Goal: Transaction & Acquisition: Purchase product/service

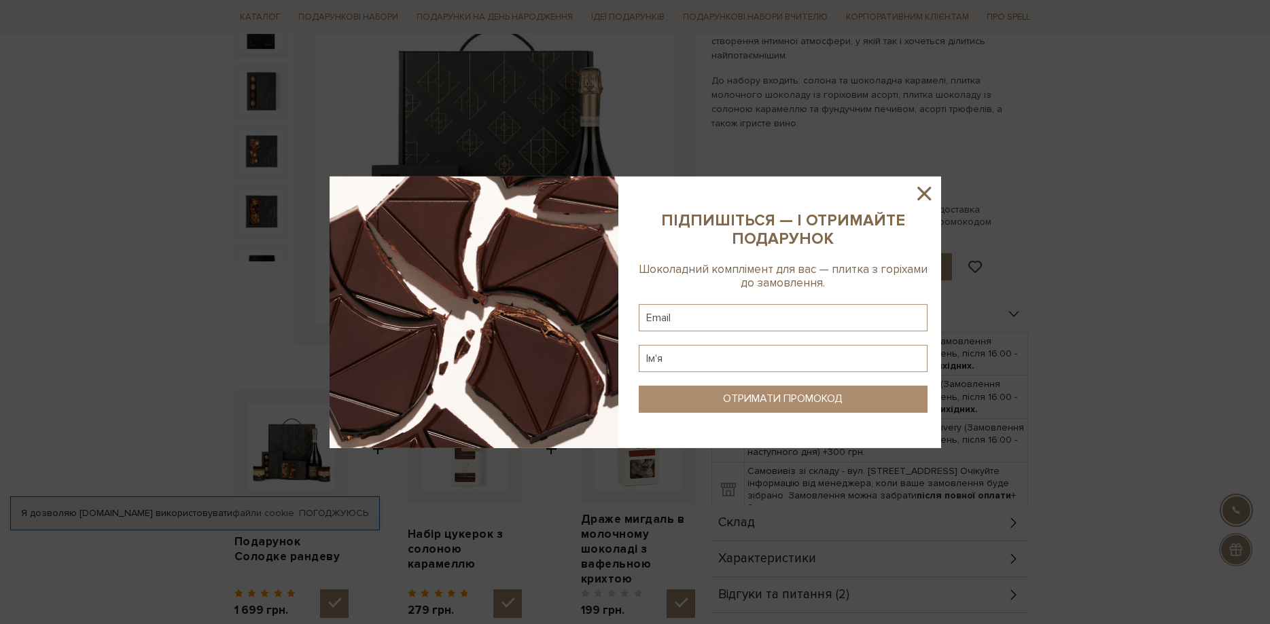
scroll to position [277, 0]
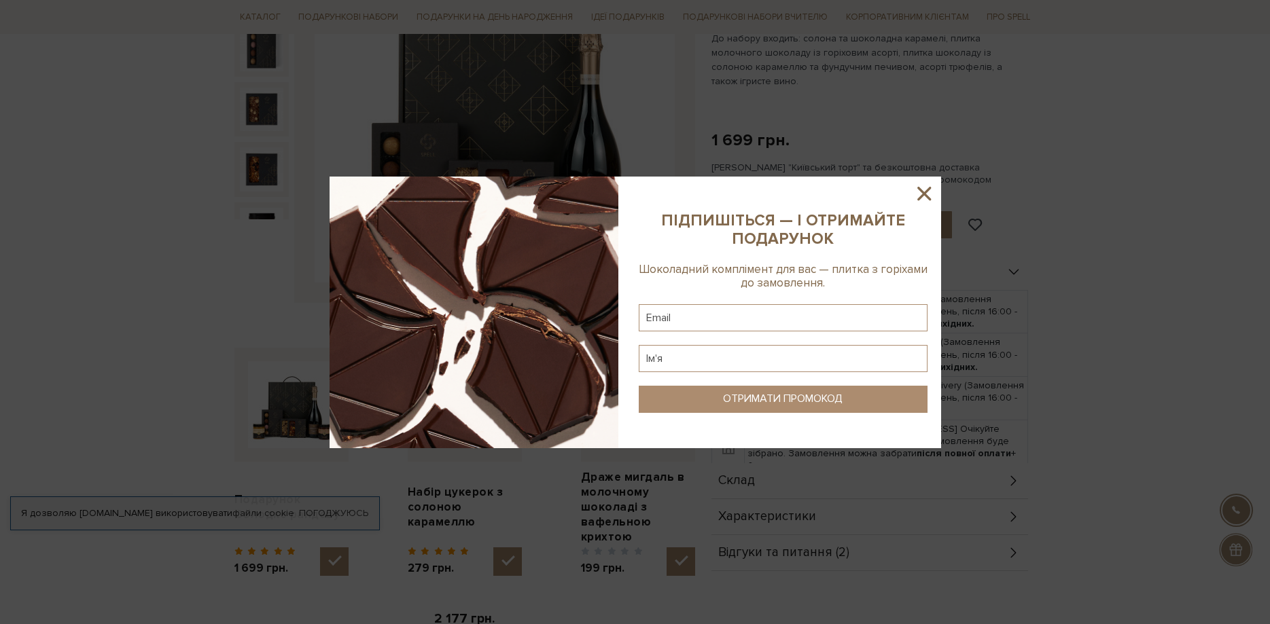
click at [921, 192] on icon at bounding box center [924, 193] width 23 height 23
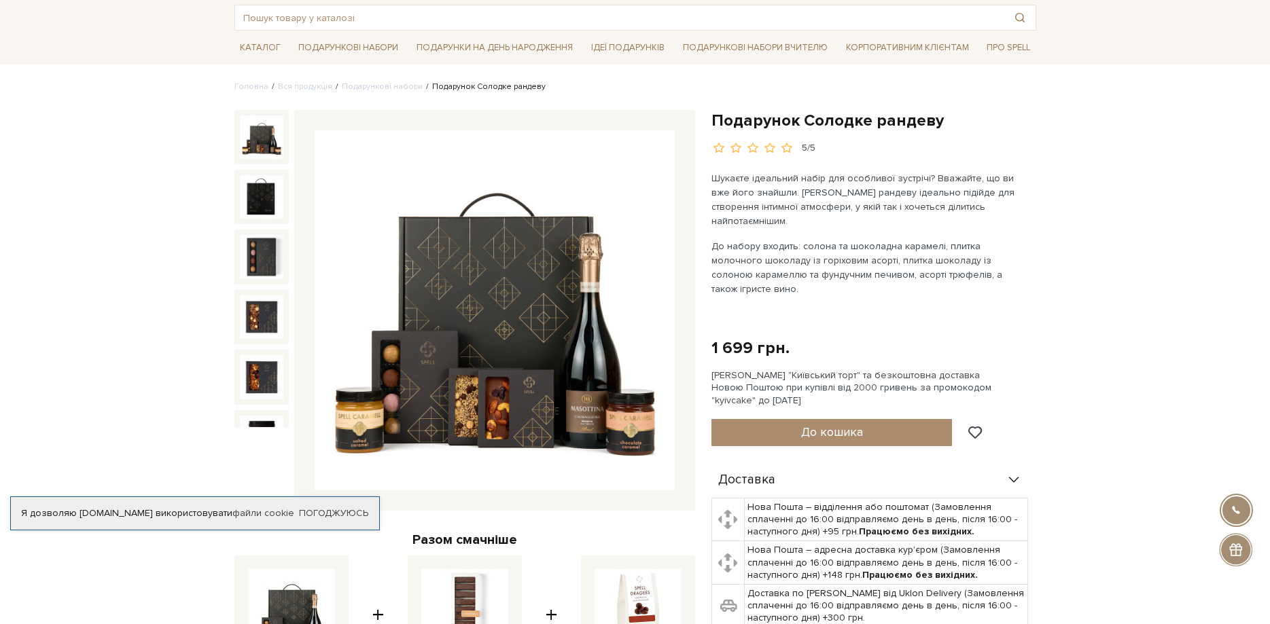
scroll to position [416, 0]
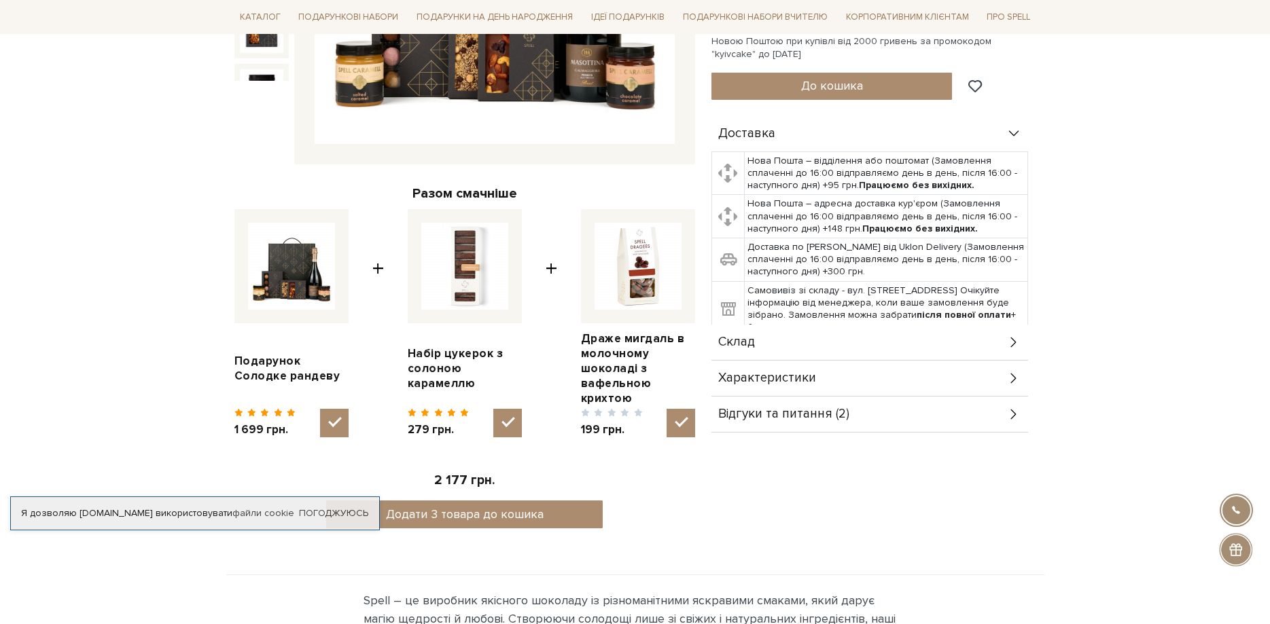
click at [760, 408] on span "Відгуки та питання (2)" at bounding box center [783, 414] width 131 height 12
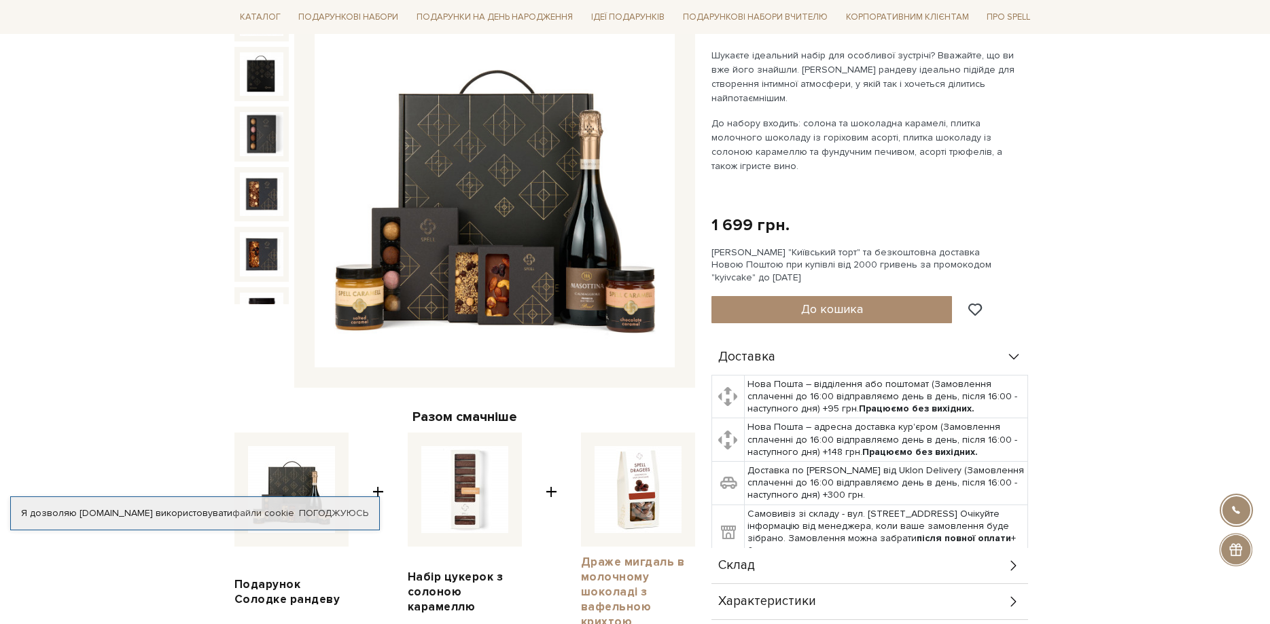
scroll to position [0, 0]
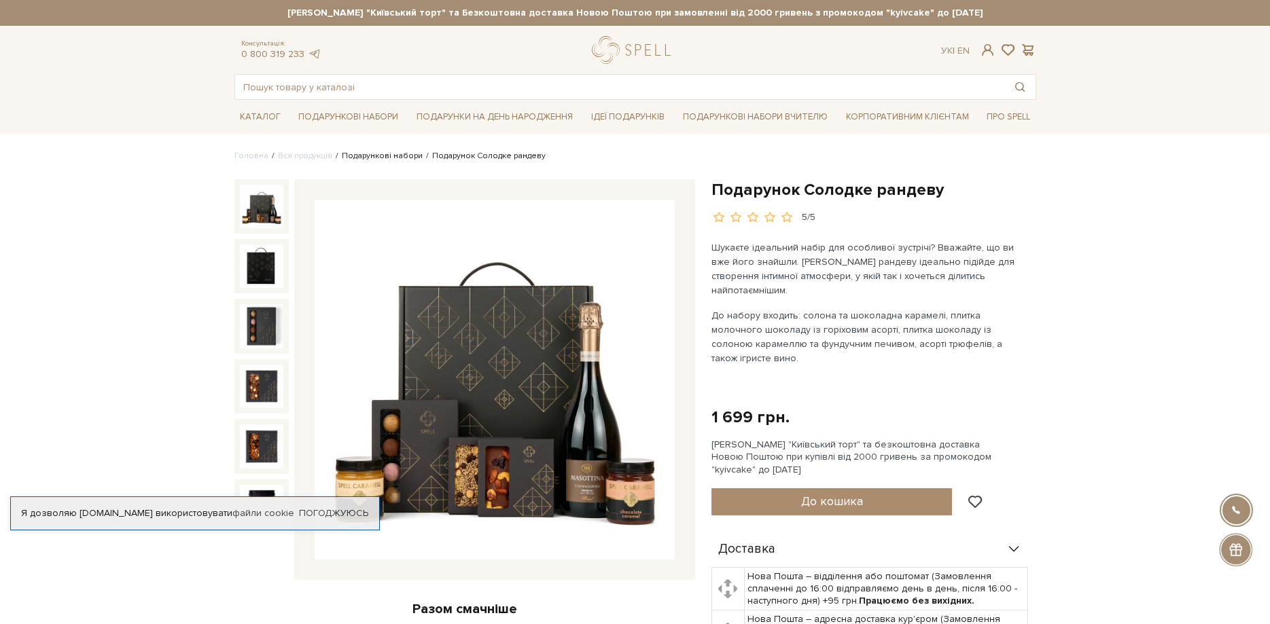
click at [380, 155] on link "Подарункові набори" at bounding box center [382, 156] width 81 height 10
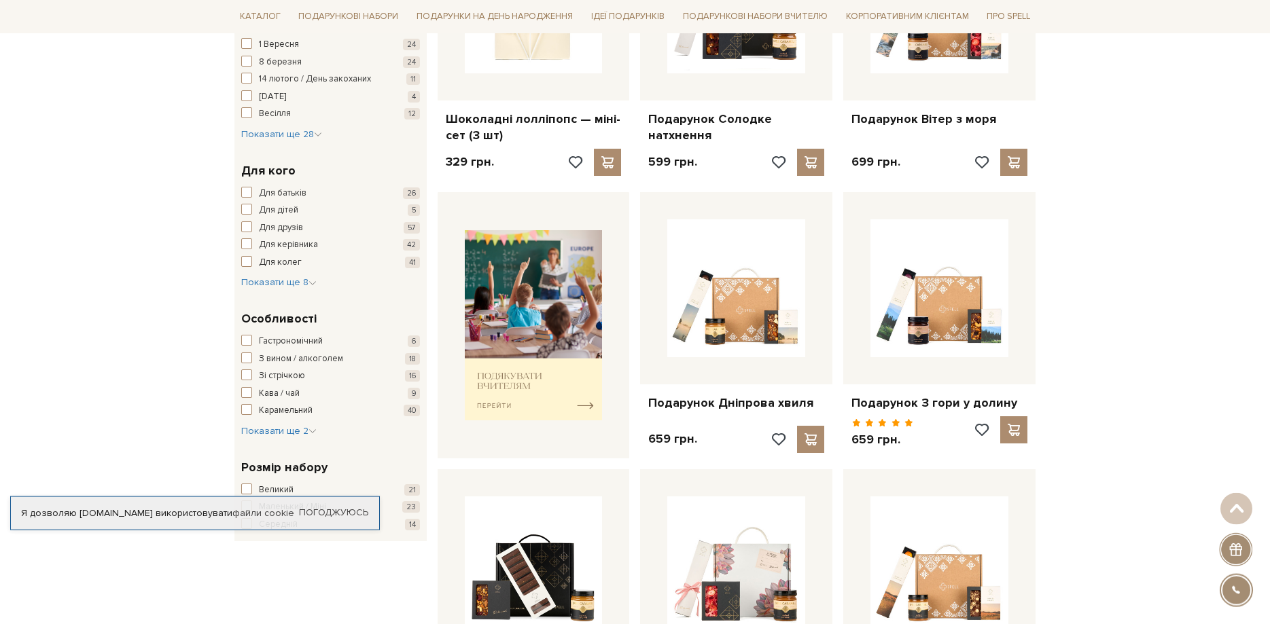
scroll to position [416, 0]
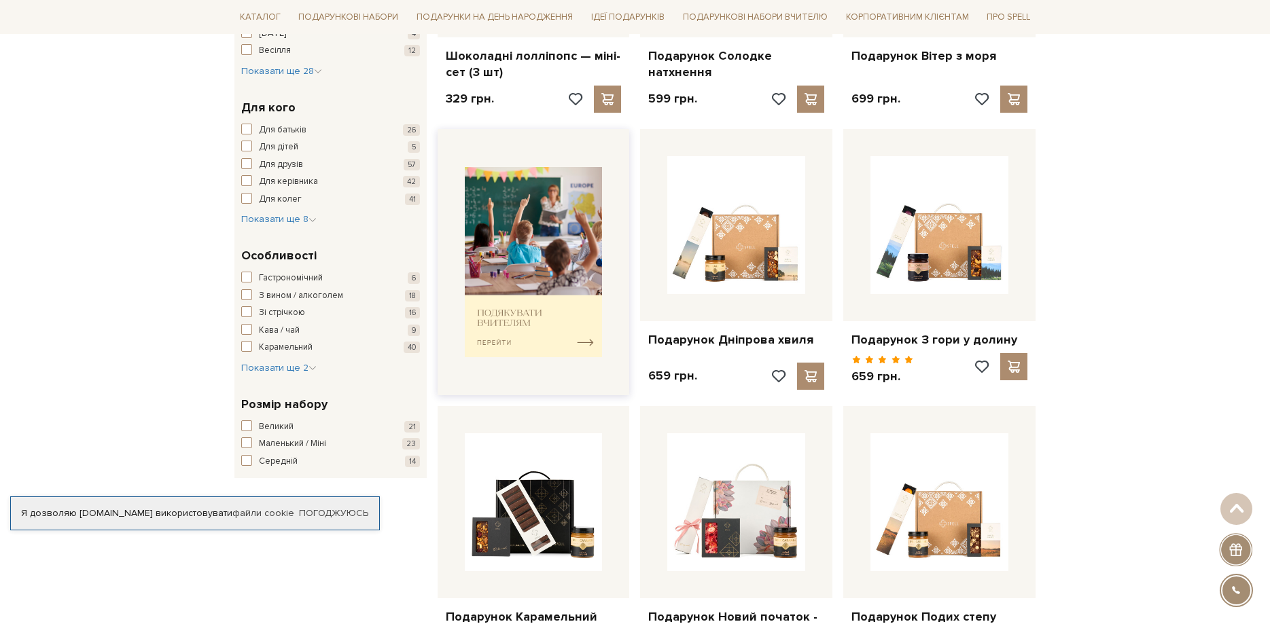
click at [525, 266] on img at bounding box center [534, 262] width 138 height 191
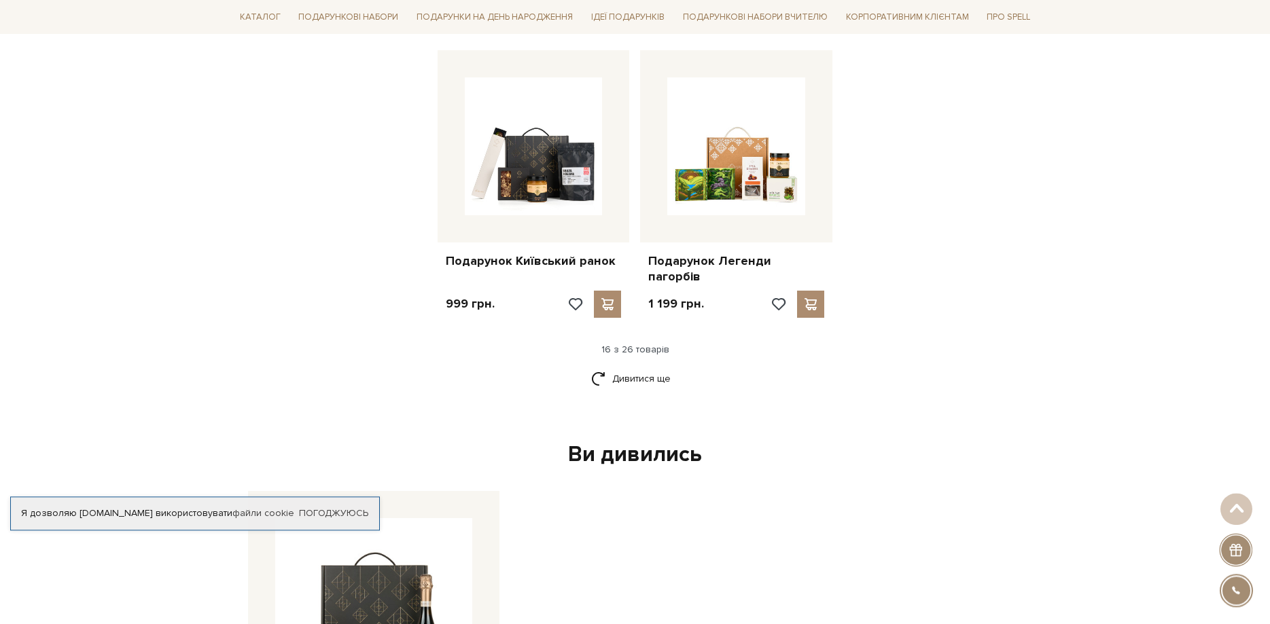
scroll to position [1663, 0]
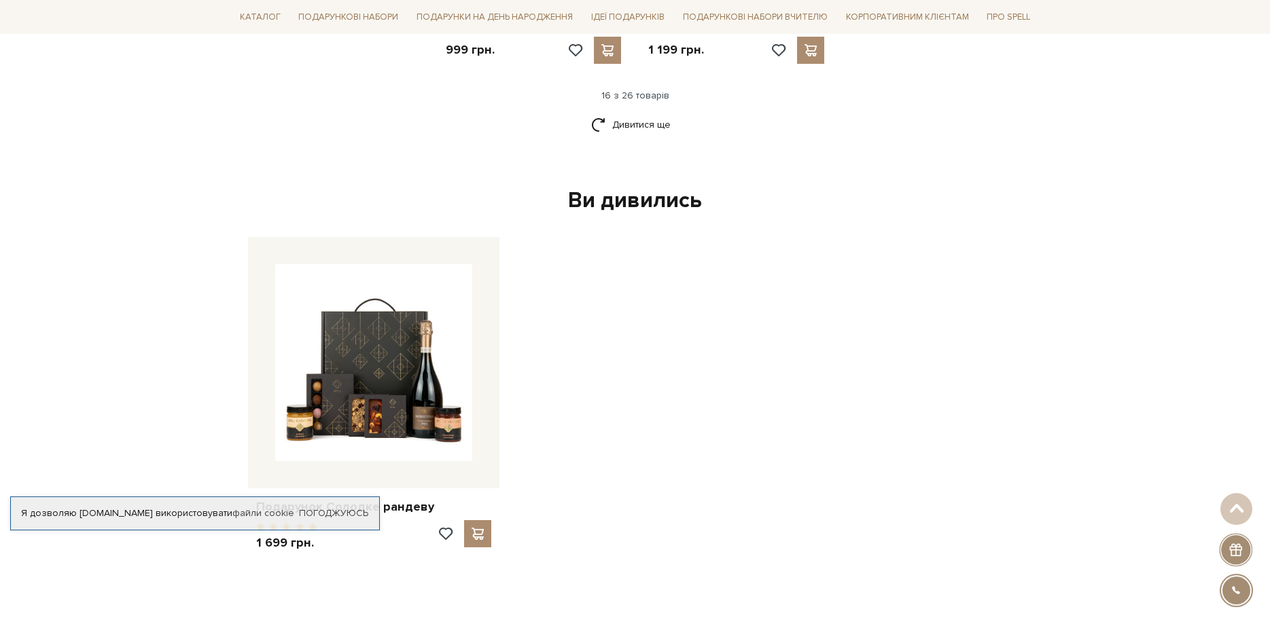
scroll to position [2079, 0]
